Goal: Task Accomplishment & Management: Manage account settings

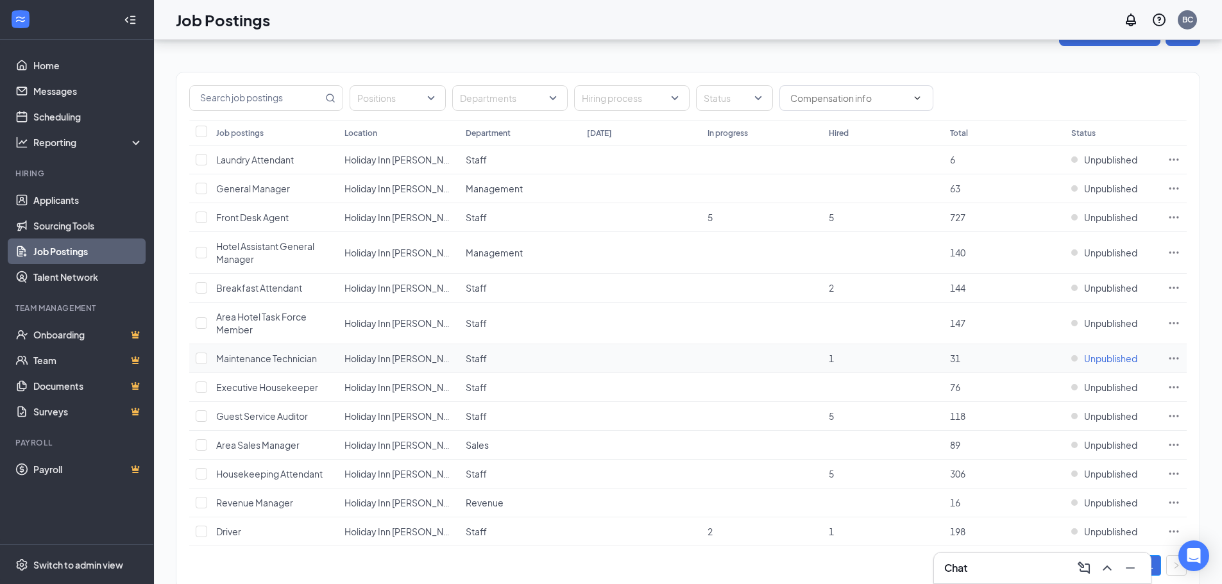
scroll to position [68, 0]
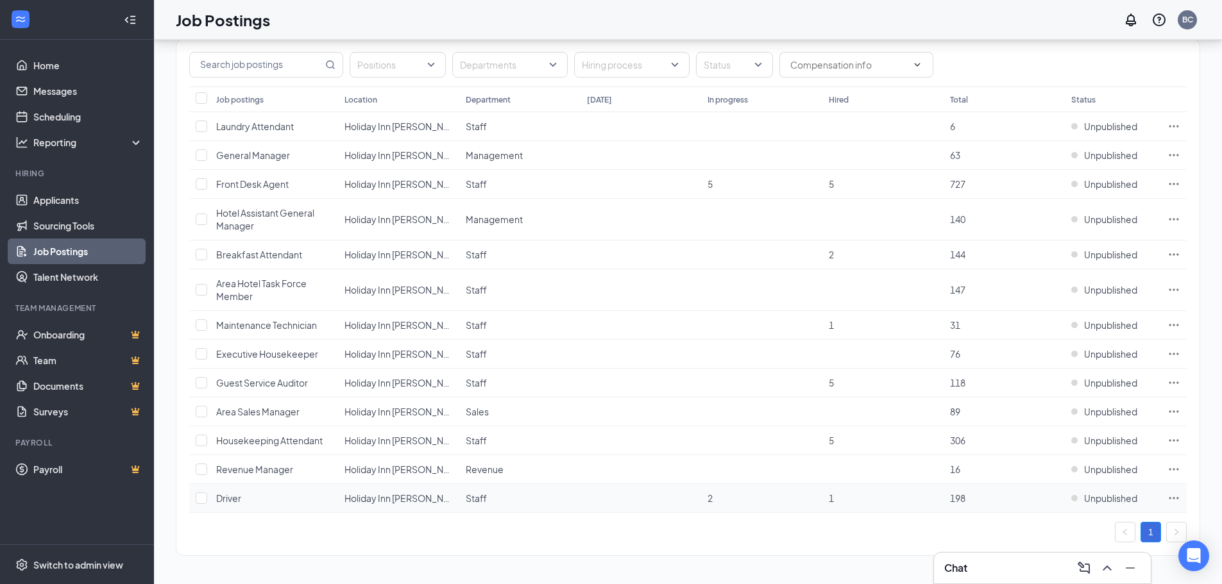
click at [1171, 498] on icon "Ellipses" at bounding box center [1173, 498] width 13 height 13
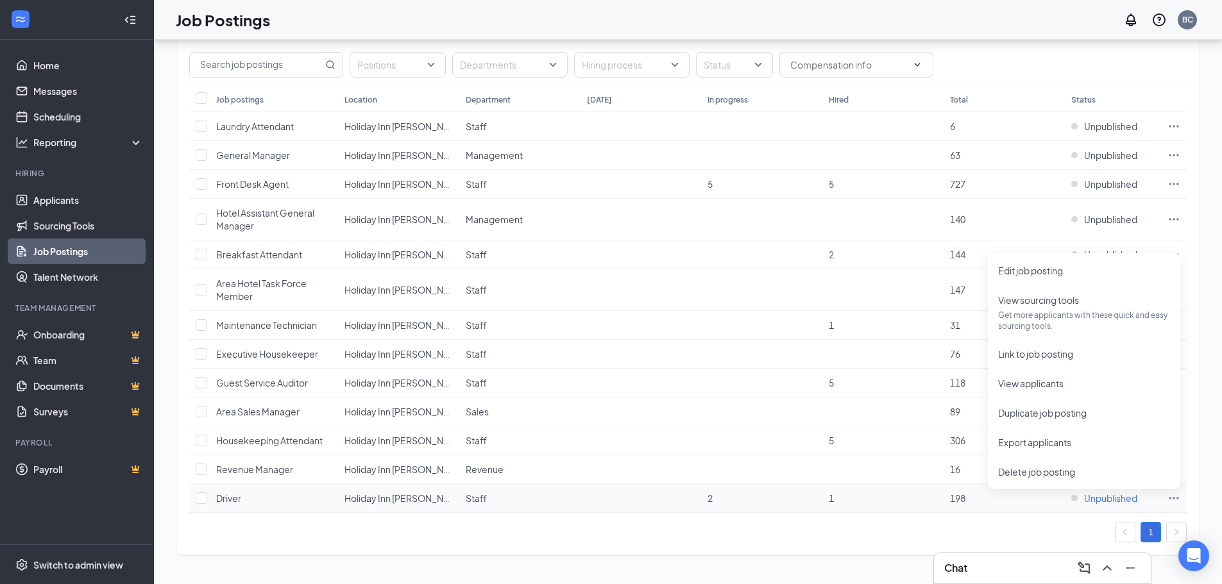
click at [1098, 502] on span "Unpublished" at bounding box center [1110, 498] width 53 height 13
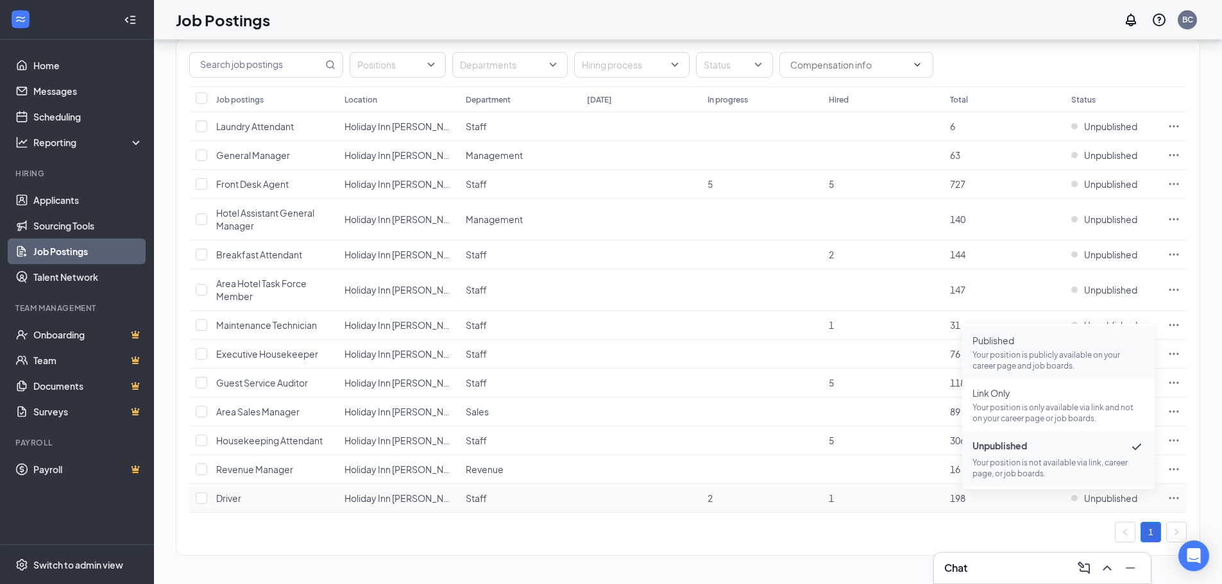
click at [1057, 357] on p "Your position is publicly available on your career page and job boards." at bounding box center [1058, 361] width 172 height 22
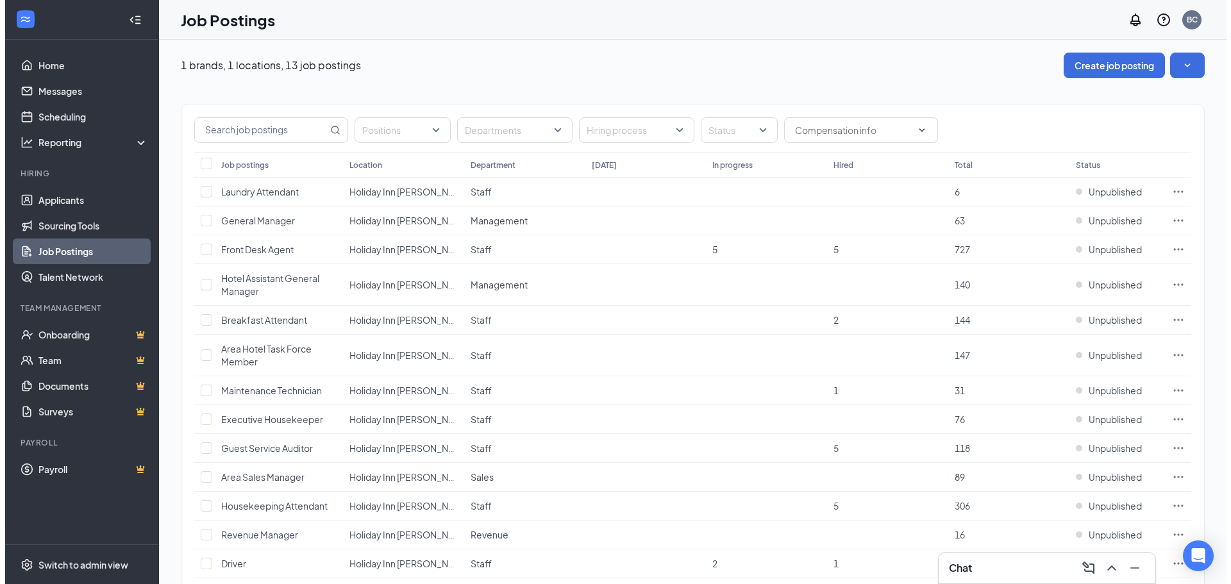
scroll to position [0, 0]
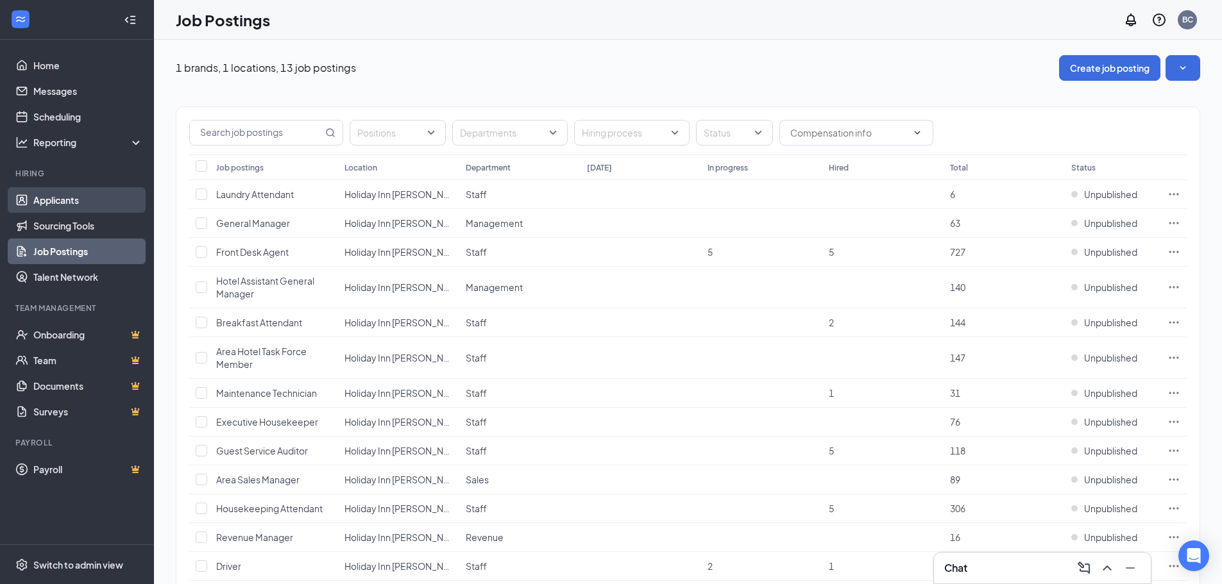
click at [51, 203] on link "Applicants" at bounding box center [88, 200] width 110 height 26
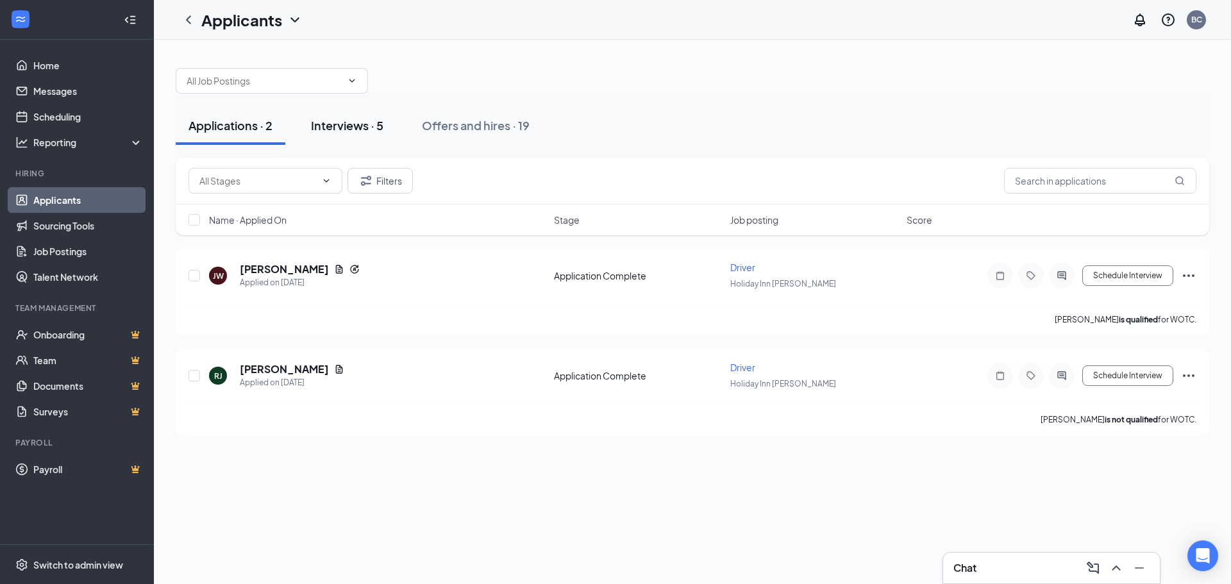
click at [337, 128] on div "Interviews · 5" at bounding box center [347, 125] width 72 height 16
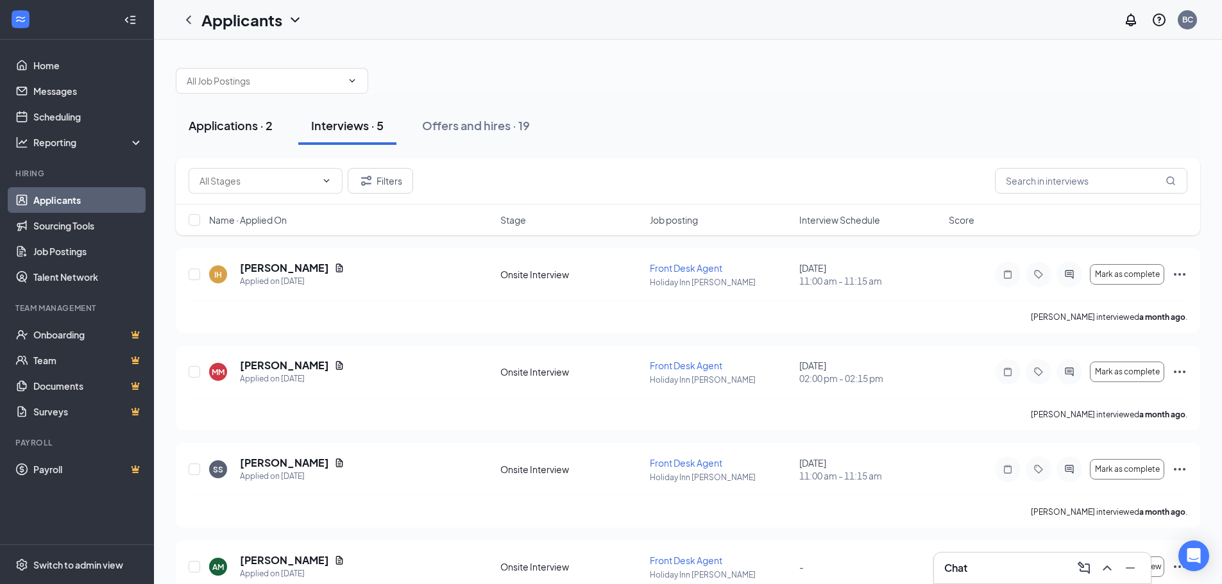
click at [212, 134] on button "Applications · 2" at bounding box center [231, 125] width 110 height 38
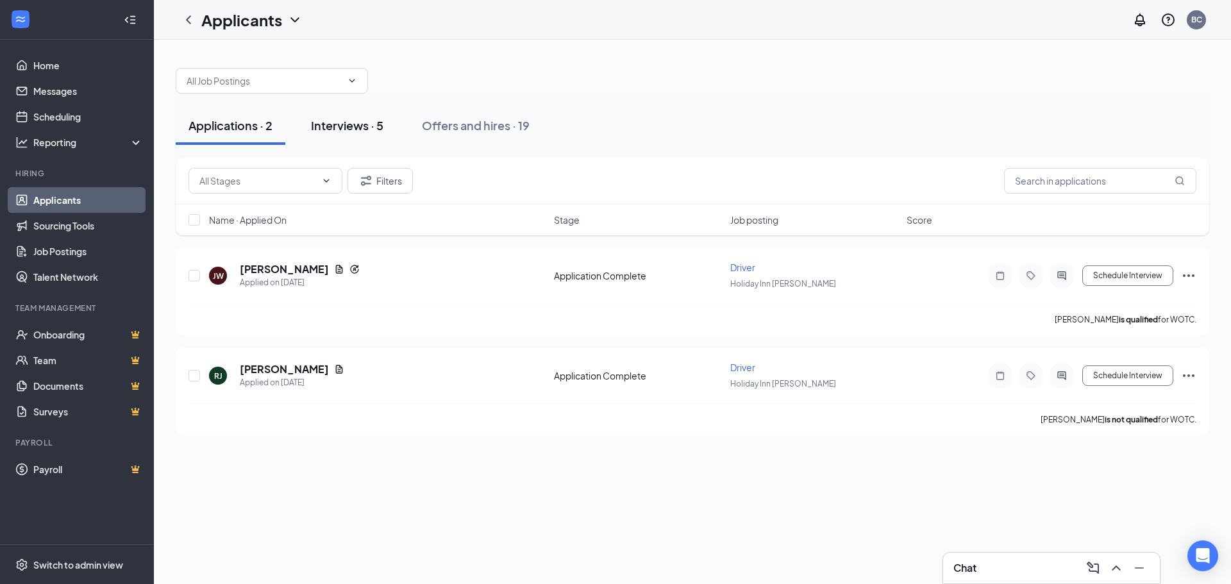
click at [360, 127] on div "Interviews · 5" at bounding box center [347, 125] width 72 height 16
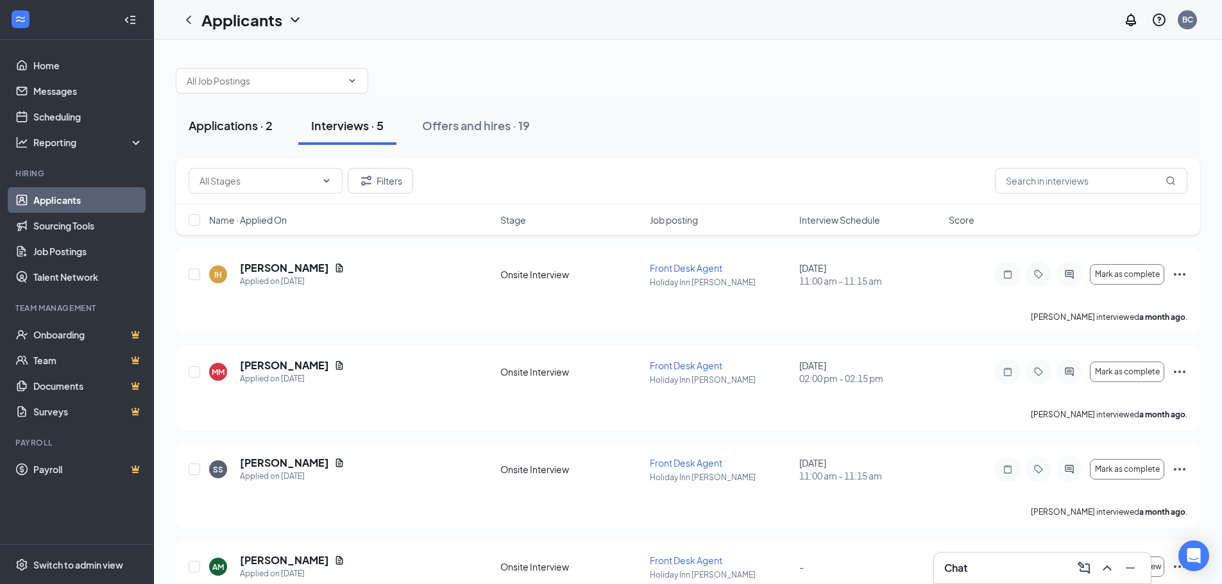
click at [225, 131] on div "Applications · 2" at bounding box center [231, 125] width 84 height 16
